Goal: Task Accomplishment & Management: Manage account settings

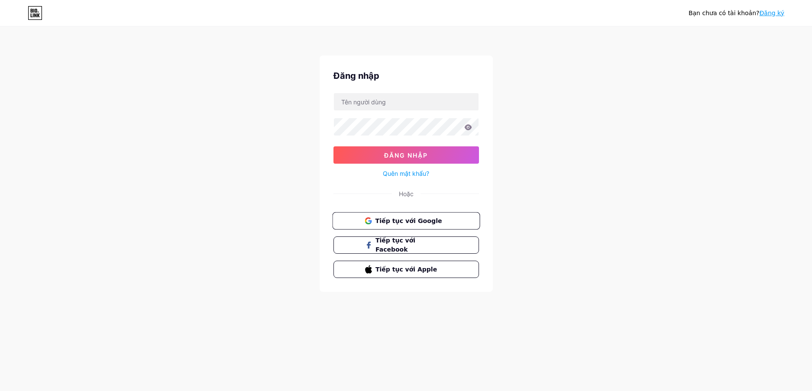
click at [432, 225] on button "Tiếp tục với Google" at bounding box center [406, 221] width 148 height 18
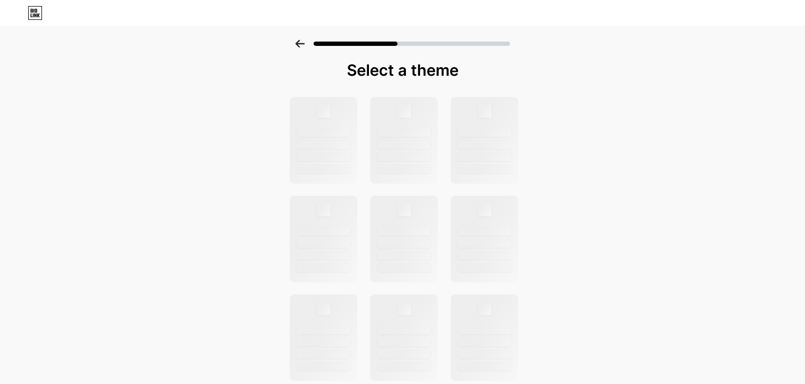
scroll to position [130, 0]
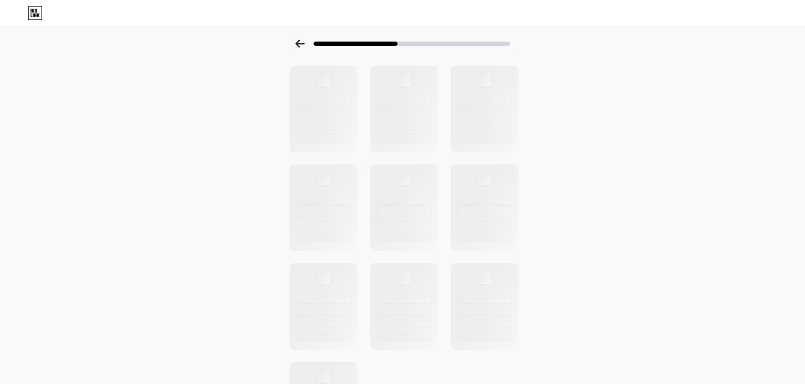
click at [652, 239] on div "Chọn một chủ đề" at bounding box center [402, 179] width 805 height 539
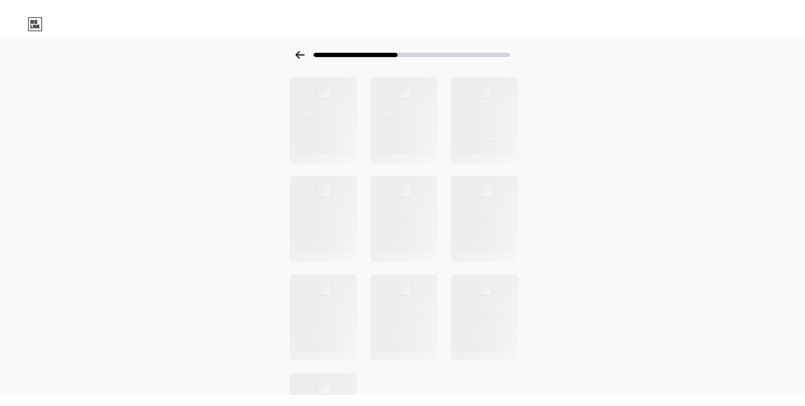
scroll to position [0, 0]
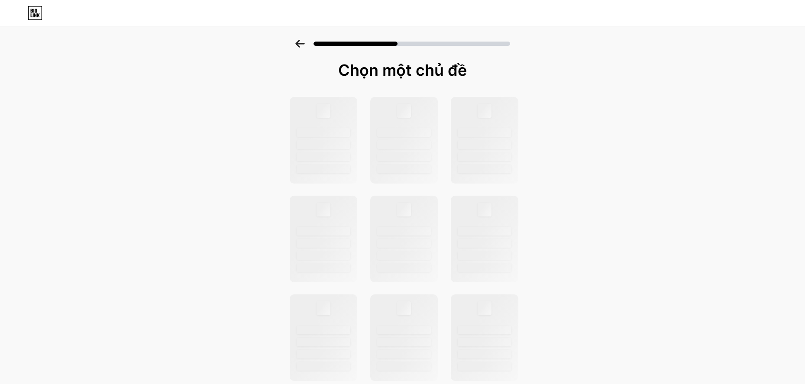
drag, startPoint x: 553, startPoint y: 109, endPoint x: 530, endPoint y: 109, distance: 22.9
click at [549, 109] on div "Chọn một chủ đề" at bounding box center [402, 309] width 805 height 539
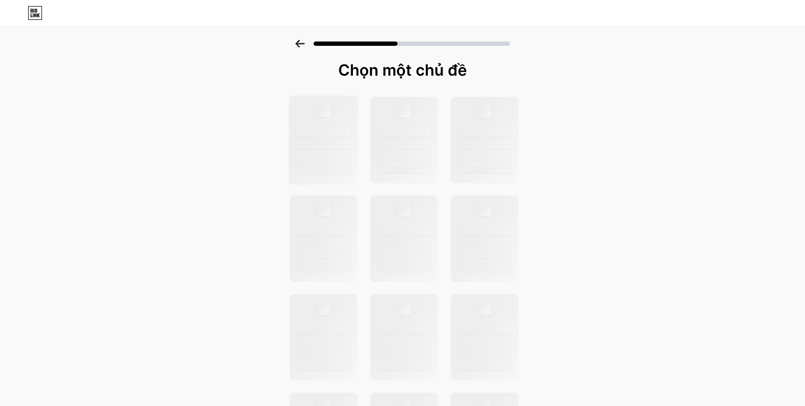
click at [313, 150] on div at bounding box center [323, 140] width 70 height 89
click at [435, 151] on div at bounding box center [404, 140] width 70 height 89
drag, startPoint x: 435, startPoint y: 151, endPoint x: 493, endPoint y: 156, distance: 58.2
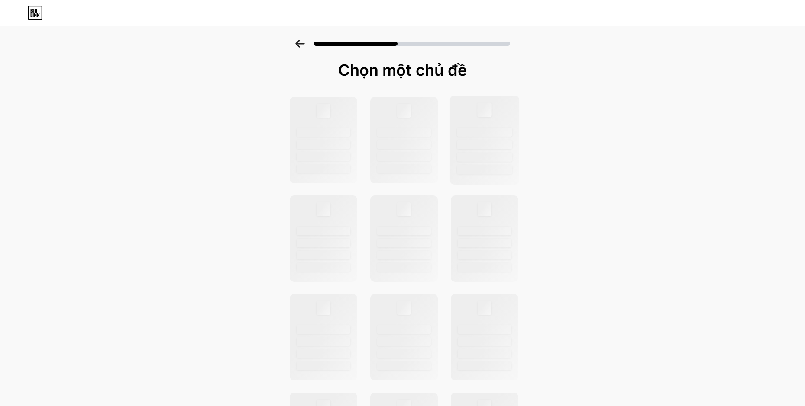
click at [436, 151] on div at bounding box center [404, 140] width 68 height 87
drag, startPoint x: 504, startPoint y: 157, endPoint x: 515, endPoint y: 166, distance: 14.5
click at [508, 161] on div at bounding box center [484, 157] width 55 height 9
click at [512, 166] on div at bounding box center [484, 169] width 55 height 9
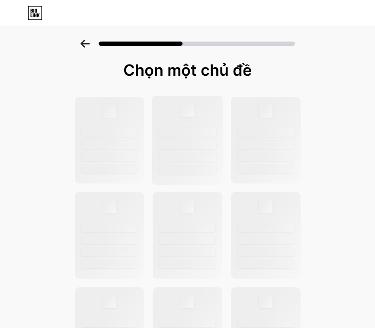
click at [203, 177] on div at bounding box center [187, 140] width 71 height 89
click at [202, 173] on div at bounding box center [188, 169] width 58 height 9
drag, startPoint x: 202, startPoint y: 173, endPoint x: 51, endPoint y: 138, distance: 154.6
click at [198, 171] on div at bounding box center [188, 168] width 56 height 9
click at [51, 138] on div "Chọn một chủ đề" at bounding box center [187, 302] width 375 height 525
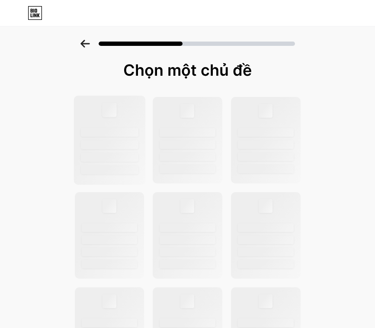
drag, startPoint x: 73, startPoint y: 138, endPoint x: 87, endPoint y: 140, distance: 14.0
click at [81, 139] on div at bounding box center [188, 330] width 238 height 469
drag, startPoint x: 87, startPoint y: 140, endPoint x: 96, endPoint y: 142, distance: 8.8
click at [87, 140] on div at bounding box center [110, 144] width 58 height 9
click at [96, 142] on div at bounding box center [110, 144] width 58 height 9
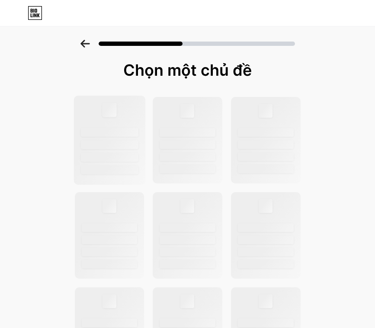
click at [96, 142] on div at bounding box center [110, 144] width 58 height 9
click at [102, 134] on div at bounding box center [110, 132] width 58 height 9
drag, startPoint x: 161, startPoint y: 235, endPoint x: 177, endPoint y: 233, distance: 15.6
click at [161, 234] on div at bounding box center [187, 235] width 71 height 89
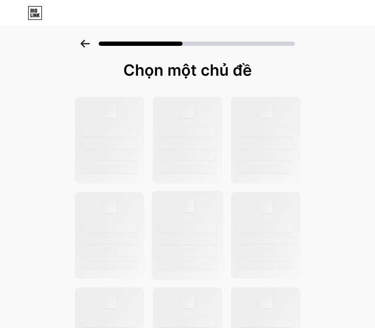
click at [188, 231] on div at bounding box center [188, 227] width 58 height 9
drag, startPoint x: 365, startPoint y: 114, endPoint x: 293, endPoint y: 140, distance: 76.4
click at [364, 115] on div "Chọn một chủ đề" at bounding box center [187, 302] width 375 height 525
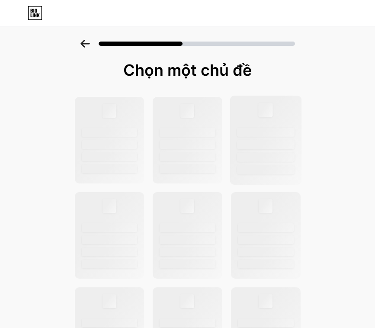
click at [289, 140] on div at bounding box center [266, 144] width 58 height 9
drag, startPoint x: 288, startPoint y: 142, endPoint x: 280, endPoint y: 147, distance: 9.0
click at [284, 145] on div at bounding box center [266, 144] width 58 height 9
click at [280, 147] on div at bounding box center [266, 144] width 58 height 9
drag, startPoint x: 268, startPoint y: 184, endPoint x: 262, endPoint y: 207, distance: 24.5
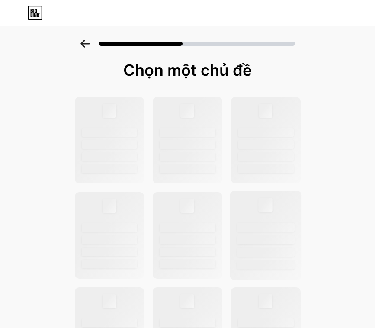
click at [266, 195] on div at bounding box center [188, 330] width 238 height 469
click at [259, 221] on div at bounding box center [265, 235] width 71 height 89
drag, startPoint x: 261, startPoint y: 226, endPoint x: 364, endPoint y: 206, distance: 104.6
click at [274, 224] on div at bounding box center [266, 227] width 56 height 9
click at [145, 158] on div at bounding box center [109, 140] width 71 height 89
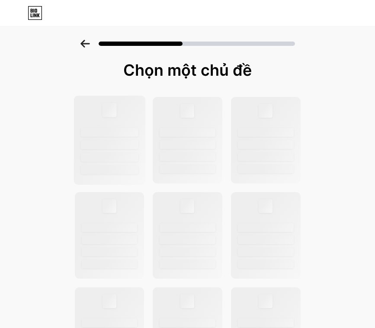
click at [145, 153] on div at bounding box center [109, 140] width 71 height 89
click at [112, 187] on div at bounding box center [188, 330] width 238 height 469
click at [112, 151] on div at bounding box center [109, 140] width 71 height 89
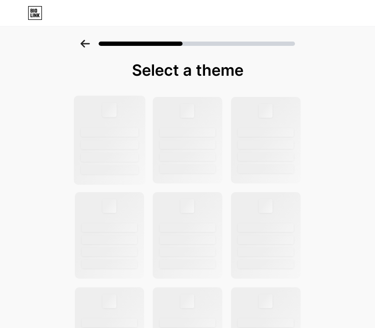
drag, startPoint x: 112, startPoint y: 151, endPoint x: 92, endPoint y: 119, distance: 37.6
click at [112, 149] on div at bounding box center [109, 140] width 71 height 89
